Goal: Use online tool/utility

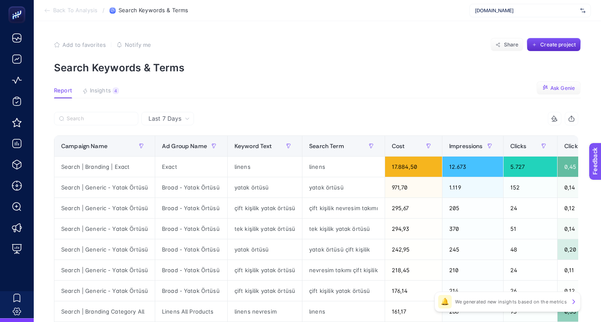
click at [547, 87] on icon "button" at bounding box center [545, 88] width 4 height 4
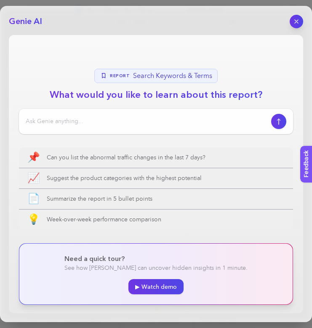
scroll to position [116, 0]
click at [153, 123] on input at bounding box center [147, 121] width 242 height 8
paste input "List the searches where my ads appeared but are unrelated to my targeted keywor…"
type input "List the searches where my ads appeared but are unrelated to my targeted keywor…"
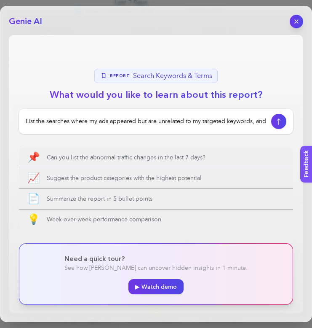
scroll to position [0, 118]
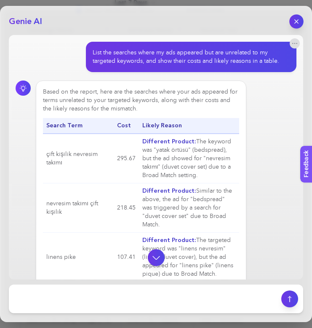
click at [300, 20] on button "button" at bounding box center [297, 21] width 14 height 14
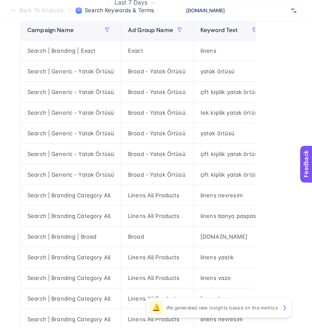
click at [240, 11] on span "[DOMAIN_NAME]" at bounding box center [237, 10] width 102 height 7
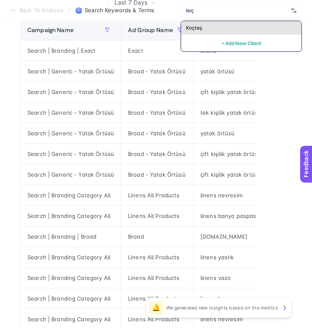
type input "koç"
click at [202, 29] on div "Koçtaş" at bounding box center [241, 27] width 121 height 13
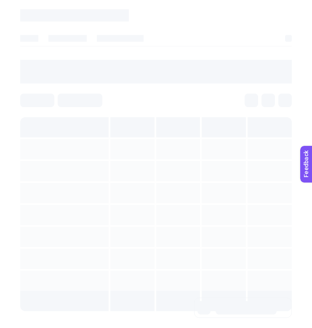
scroll to position [0, 0]
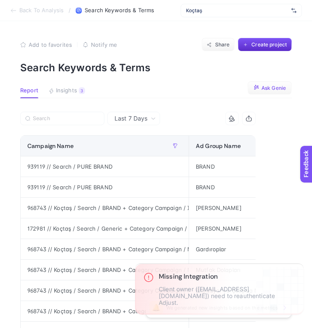
click at [263, 87] on span "Ask Genie" at bounding box center [274, 88] width 24 height 7
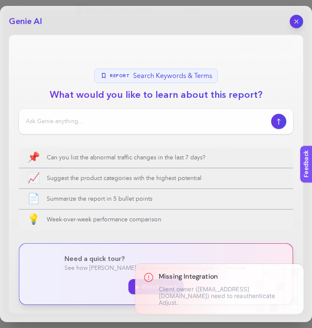
click at [129, 118] on input at bounding box center [147, 121] width 242 height 8
paste input "List the searches where my ads appeared but are unrelated to my targeted keywor…"
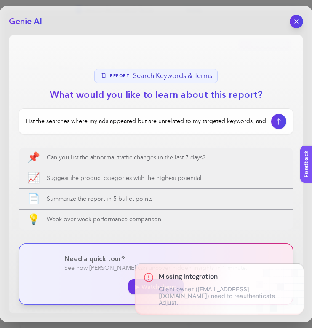
scroll to position [0, 118]
type input "List the searches where my ads appeared but are unrelated to my targeted keywor…"
click at [280, 118] on icon "button" at bounding box center [279, 121] width 9 height 7
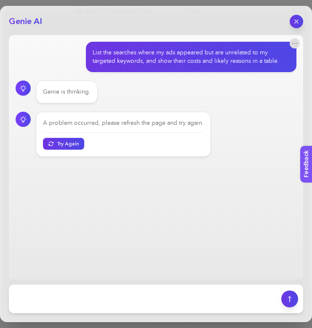
drag, startPoint x: 176, startPoint y: 165, endPoint x: 182, endPoint y: 166, distance: 6.0
click at [182, 166] on main "List the searches where my ads appeared but are unrelated to my targeted keywor…" at bounding box center [156, 157] width 295 height 245
click at [60, 90] on div "Genie is thinking." at bounding box center [67, 92] width 48 height 8
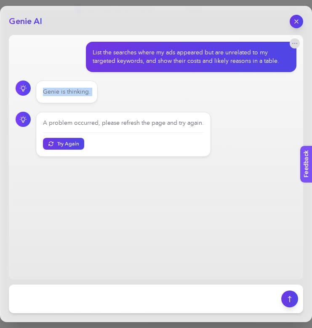
copy section "Genie is thinking."
click at [182, 64] on div "List the searches where my ads appeared but are unrelated to my targeted keywor…" at bounding box center [188, 56] width 191 height 17
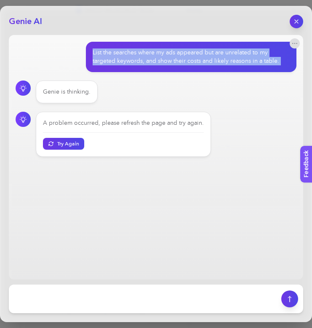
click at [182, 64] on div "List the searches where my ads appeared but are unrelated to my targeted keywor…" at bounding box center [188, 56] width 191 height 17
copy section "List the searches where my ads appeared but are unrelated to my targeted keywor…"
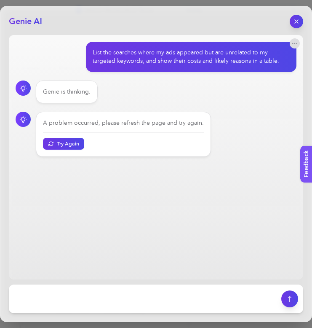
click at [169, 154] on div "A problem occurred, please refresh the page and try again. Try Again" at bounding box center [123, 134] width 175 height 45
click at [183, 51] on div "List the searches where my ads appeared but are unrelated to my targeted keywor…" at bounding box center [188, 56] width 191 height 17
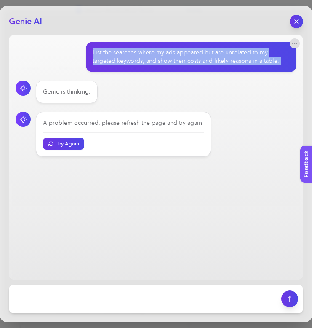
click at [183, 51] on div "List the searches where my ads appeared but are unrelated to my targeted keywor…" at bounding box center [188, 56] width 191 height 17
copy section "List the searches where my ads appeared but are unrelated to my targeted keywor…"
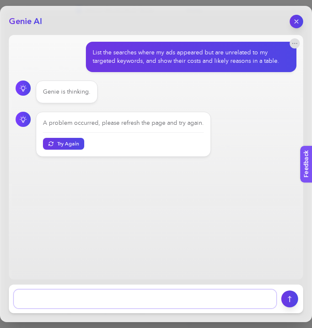
click at [147, 296] on textarea at bounding box center [145, 299] width 263 height 19
paste textarea "List the searches where my ads appeared but are unrelated to my targeted keywor…"
type textarea "List the searches where my ads appeared but are unrelated to my targeted keywor…"
